Goal: Check status: Check status

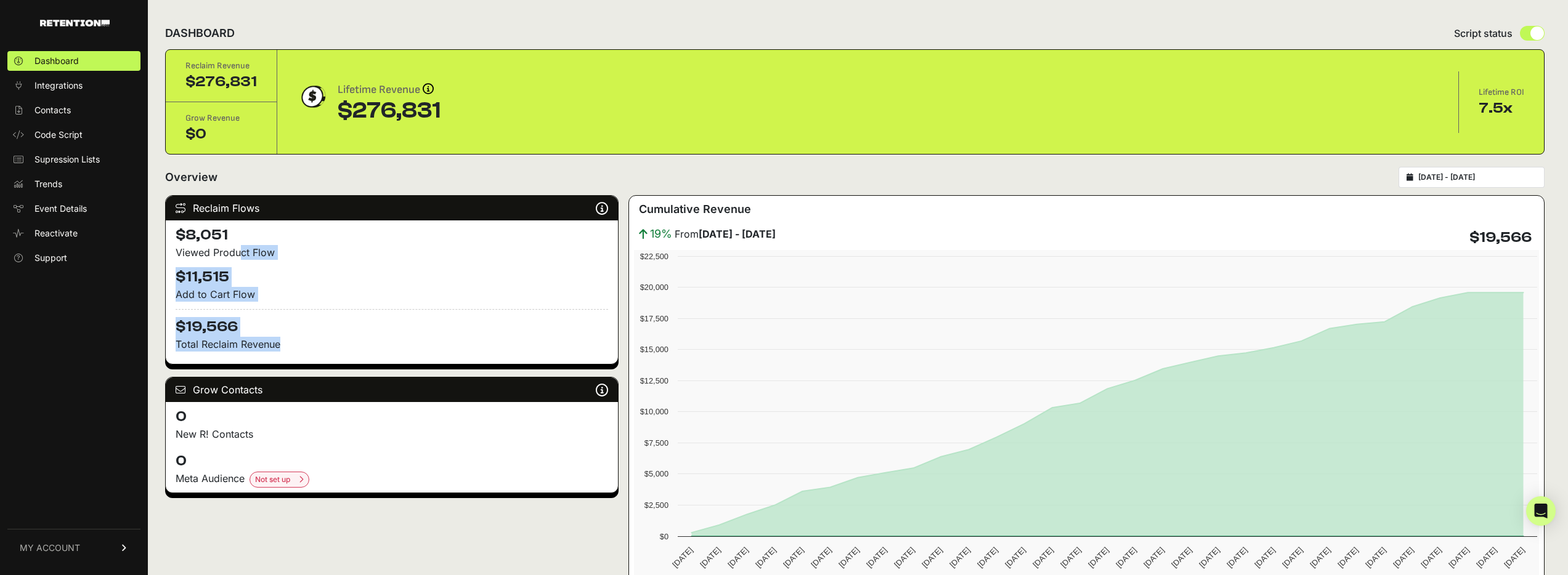
drag, startPoint x: 283, startPoint y: 344, endPoint x: 202, endPoint y: 251, distance: 123.3
click at [194, 254] on div "$8,051 Viewed Product Flow $11,515 Add to Cart Flow $19,566 Total Reclaim Reven…" at bounding box center [391, 292] width 453 height 143
click at [258, 254] on div "Viewed Product Flow" at bounding box center [391, 252] width 432 height 15
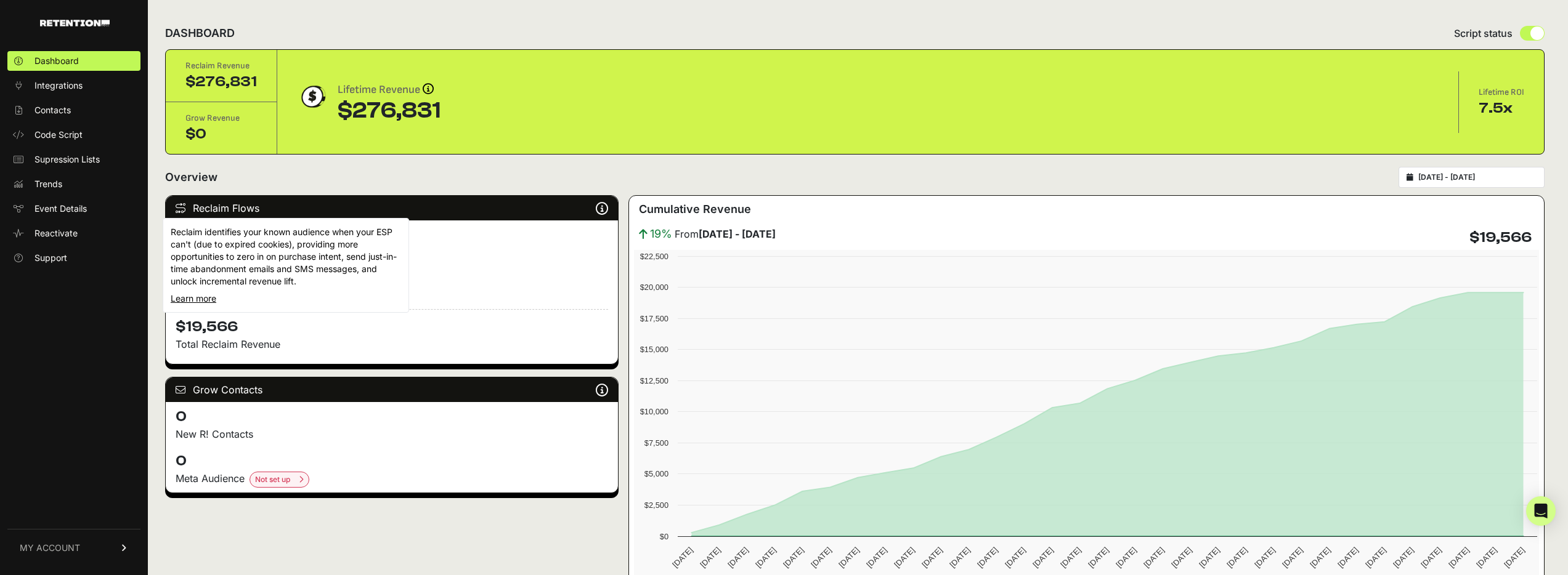
click at [603, 208] on icon at bounding box center [602, 208] width 13 height 1
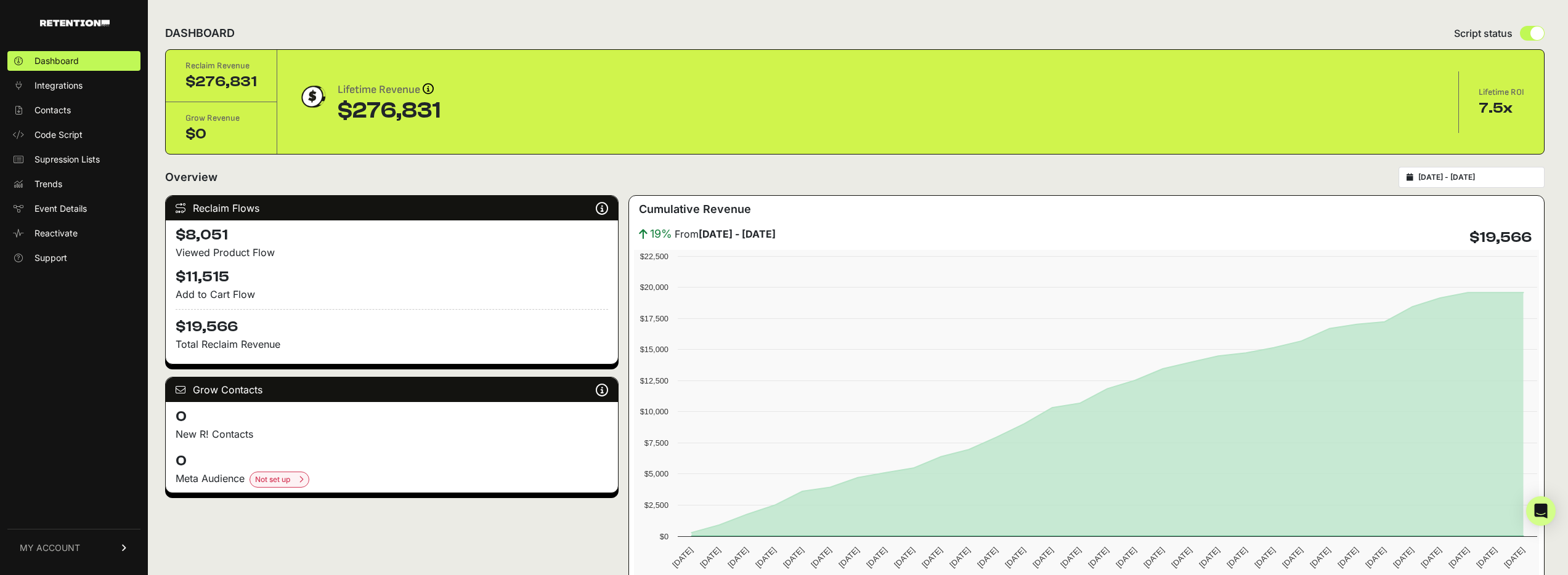
click at [349, 169] on div "Overview [DATE] - [DATE]" at bounding box center [855, 178] width 1379 height 21
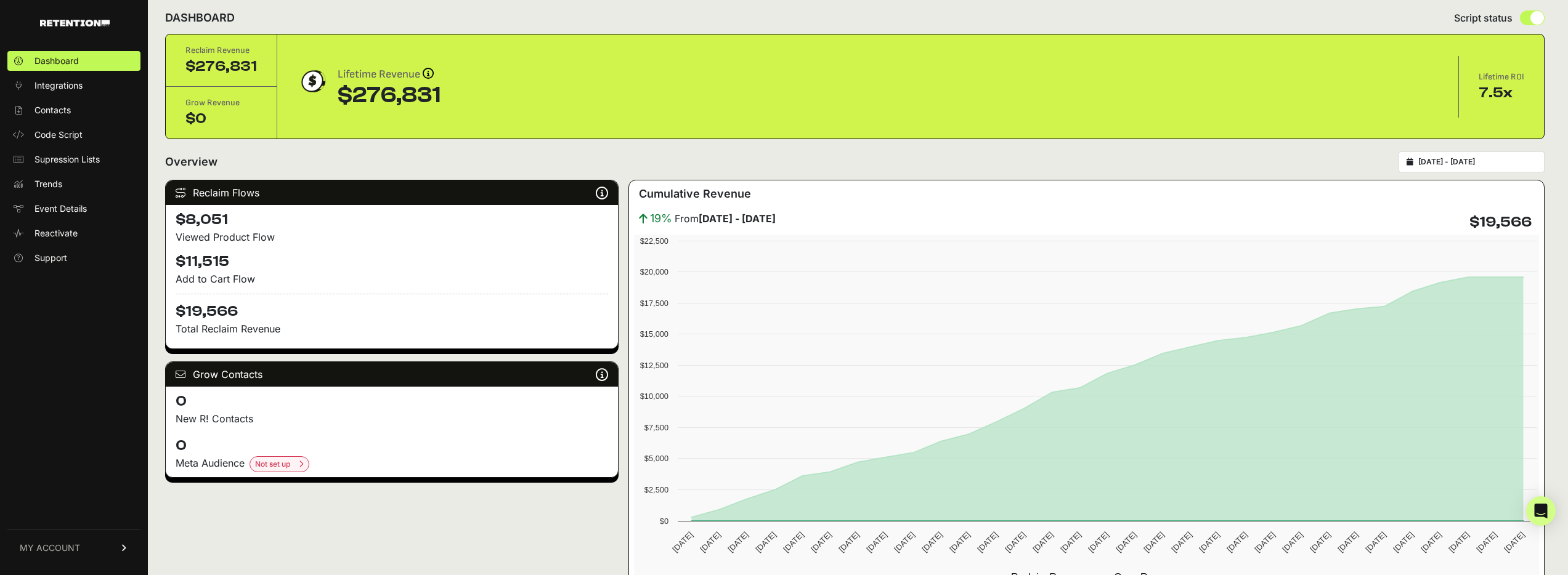
click at [1503, 165] on input "[DATE] - [DATE]" at bounding box center [1477, 162] width 119 height 10
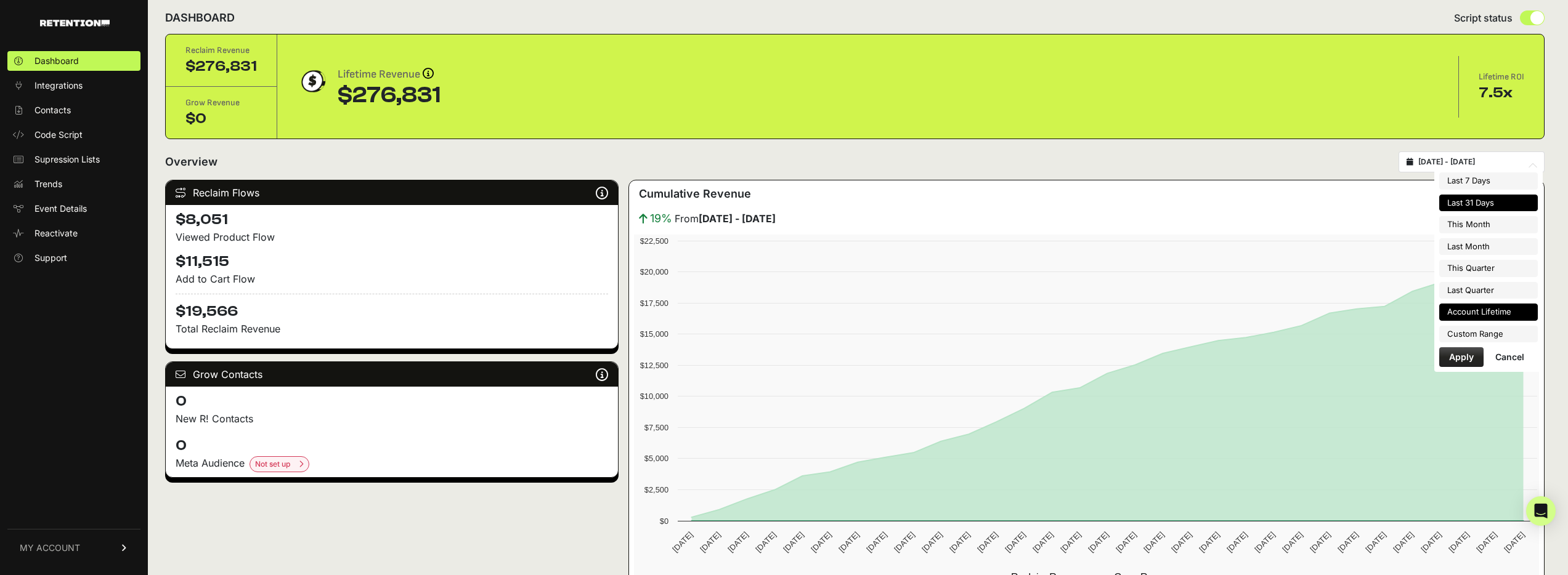
scroll to position [0, 0]
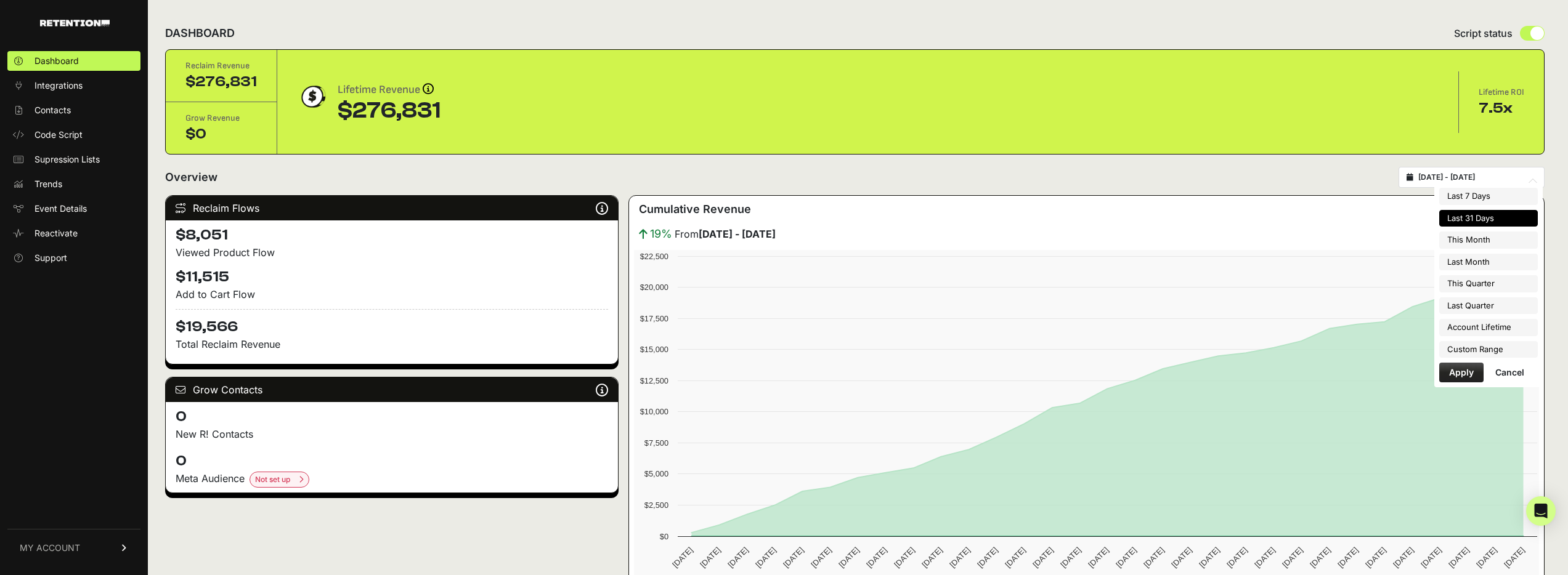
type input "[DATE]"
click at [1502, 347] on li "Custom Range" at bounding box center [1487, 350] width 98 height 18
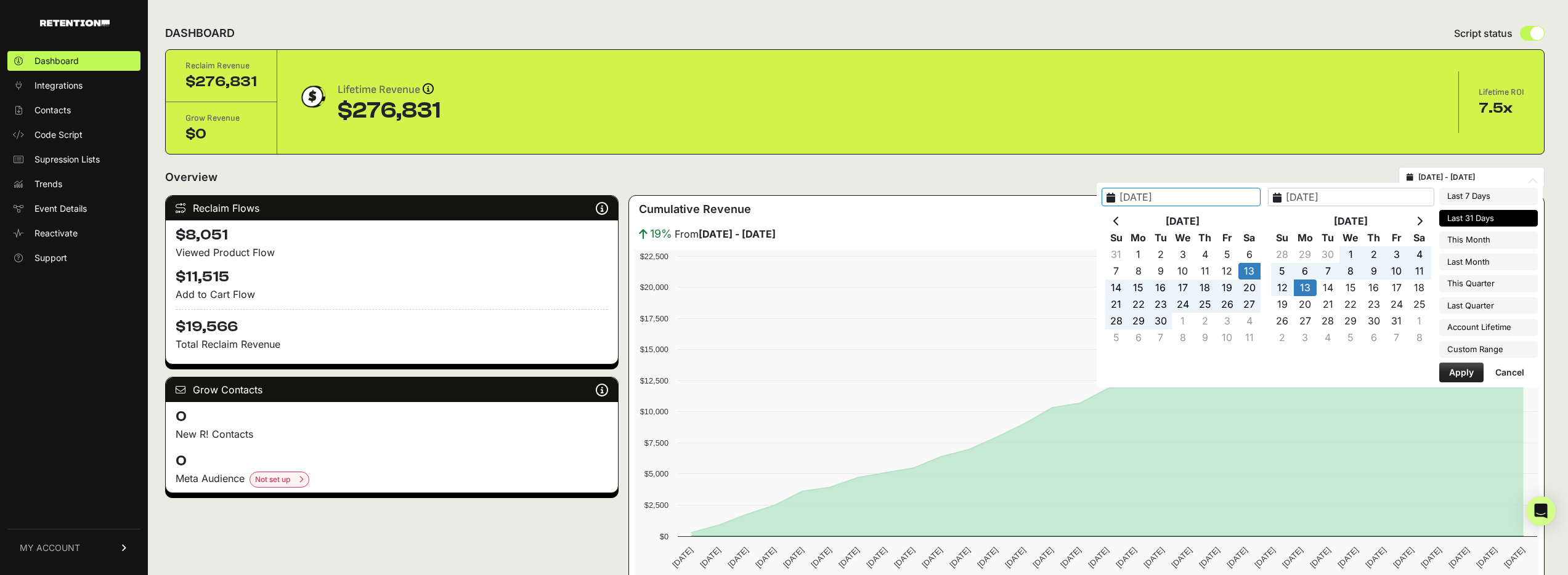
click at [1199, 198] on input "[DATE]" at bounding box center [1181, 197] width 159 height 18
drag, startPoint x: 1204, startPoint y: 198, endPoint x: 1237, endPoint y: 200, distance: 33.1
click at [1232, 200] on input "[DATE]" at bounding box center [1181, 197] width 159 height 18
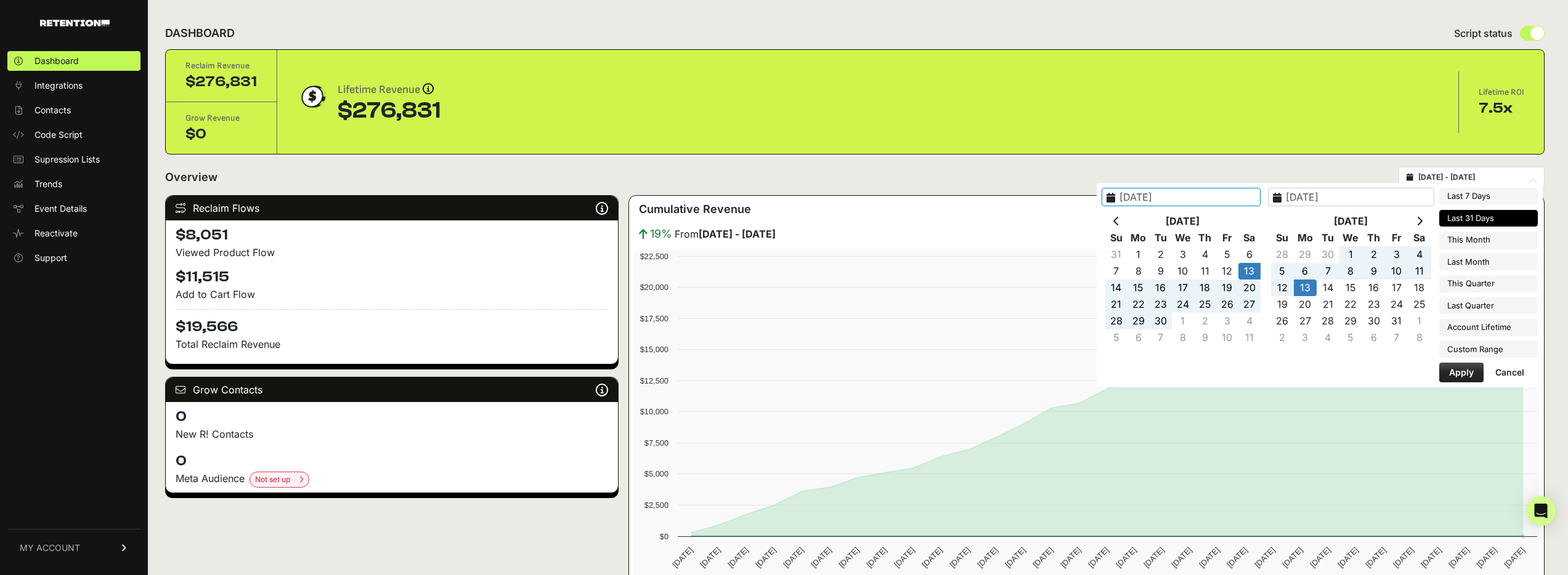
type input "[DATE]"
click at [1462, 377] on button "Apply" at bounding box center [1461, 373] width 45 height 19
type input "[DATE] - [DATE]"
